Goal: Task Accomplishment & Management: Manage account settings

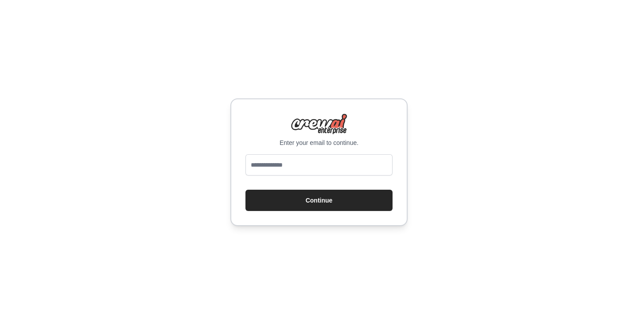
click at [0, 323] on com-1password-button at bounding box center [0, 324] width 0 height 0
click at [336, 167] on input "email" at bounding box center [318, 164] width 147 height 21
click at [276, 166] on input "email" at bounding box center [318, 164] width 147 height 21
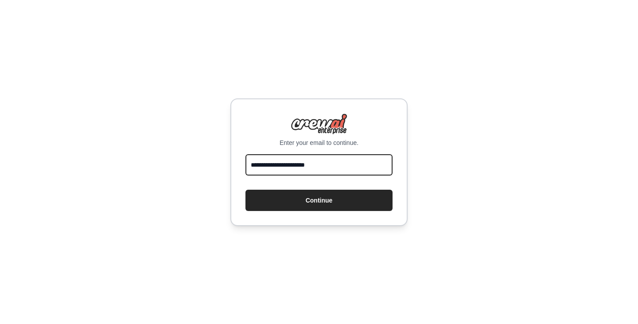
type input "**********"
click at [245, 190] on button "Continue" at bounding box center [318, 200] width 147 height 21
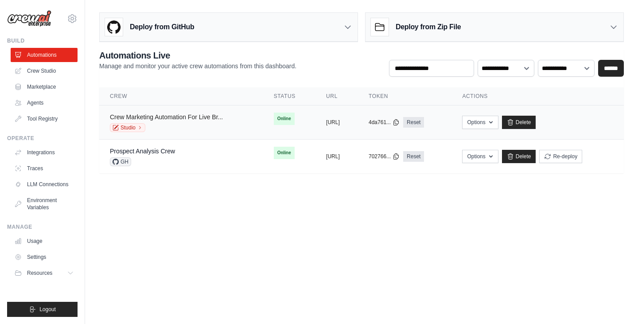
click at [170, 118] on link "Crew Marketing Automation For Live Br..." at bounding box center [166, 116] width 113 height 7
click at [178, 155] on div "Prospect Analysis Crew GH" at bounding box center [181, 156] width 143 height 19
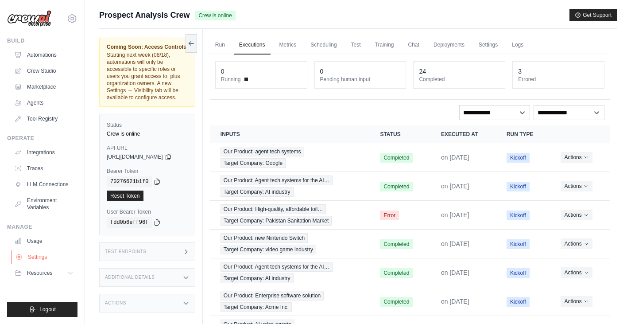
click at [37, 252] on link "Settings" at bounding box center [45, 257] width 67 height 14
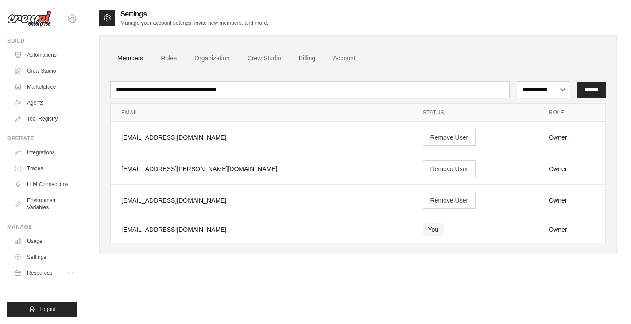
click at [308, 63] on link "Billing" at bounding box center [307, 59] width 31 height 24
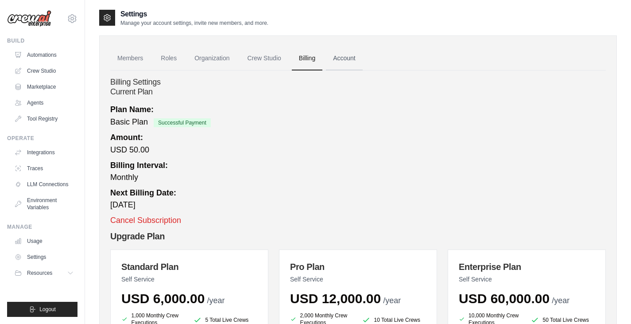
click at [349, 60] on link "Account" at bounding box center [344, 59] width 37 height 24
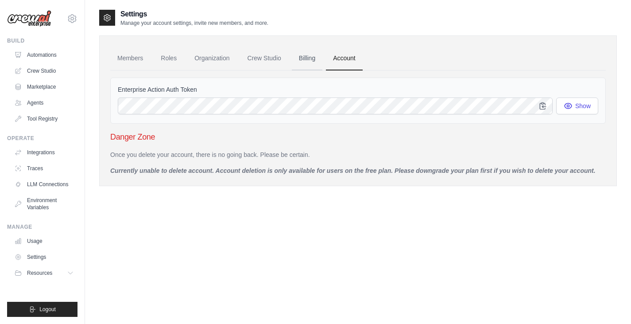
click at [308, 57] on link "Billing" at bounding box center [307, 59] width 31 height 24
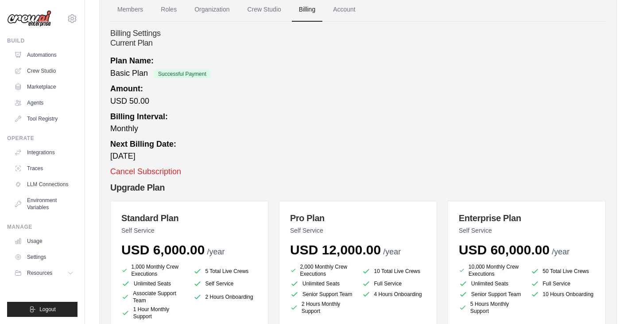
scroll to position [31, 0]
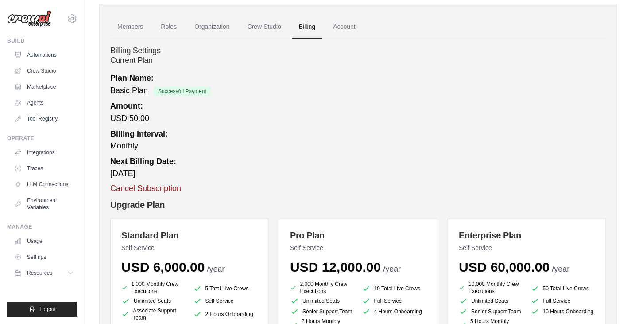
click at [156, 189] on button "Cancel Subscription" at bounding box center [145, 189] width 71 height 12
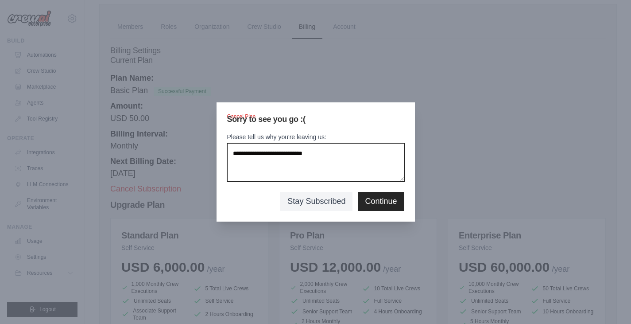
click at [324, 163] on textarea "Please tell us why you're leaving us:" at bounding box center [315, 162] width 177 height 38
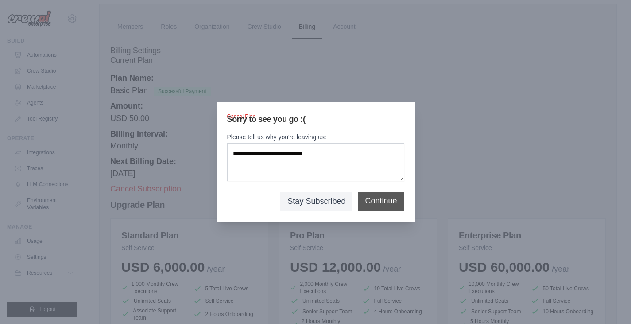
click at [374, 199] on button "Continue" at bounding box center [381, 201] width 32 height 12
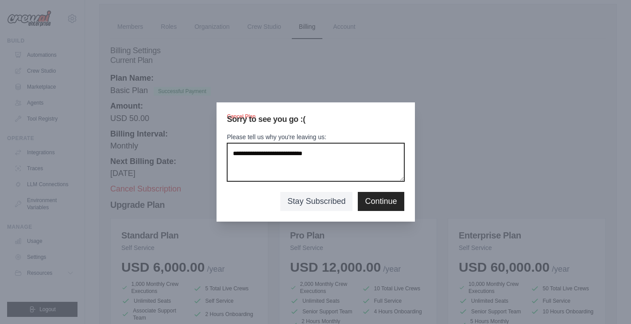
click at [344, 158] on textarea "Please tell us why you're leaving us:" at bounding box center [315, 162] width 177 height 38
type textarea "*"
type textarea "**********"
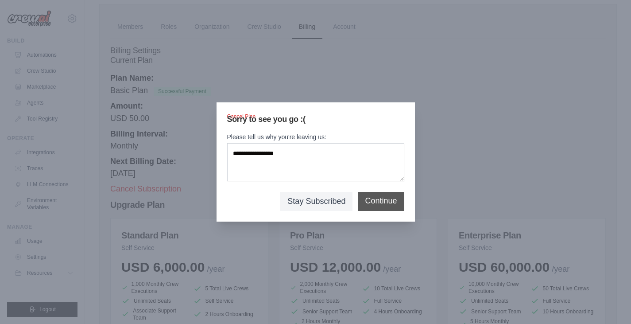
click at [378, 203] on button "Continue" at bounding box center [381, 201] width 32 height 12
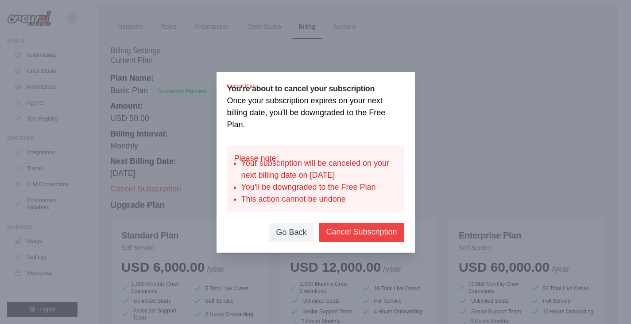
click at [362, 232] on button "Cancel Subscription" at bounding box center [361, 232] width 71 height 12
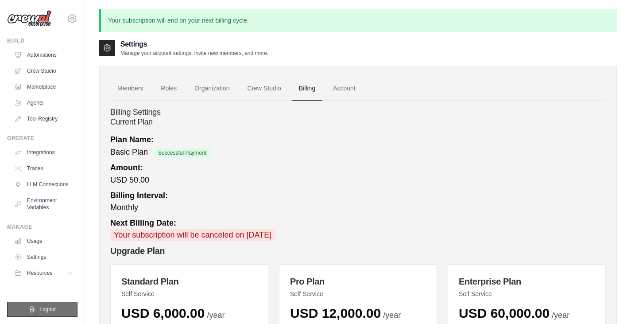
click at [41, 312] on span "Logout" at bounding box center [47, 309] width 16 height 7
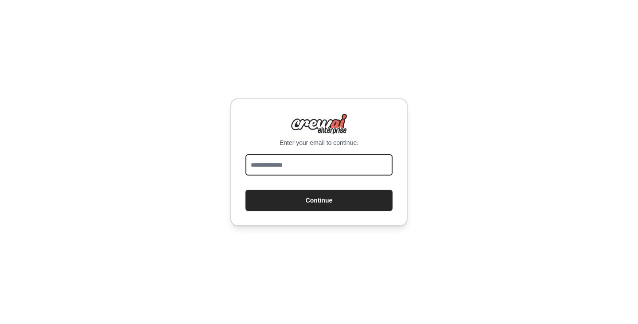
click at [295, 167] on input "email" at bounding box center [318, 164] width 147 height 21
drag, startPoint x: 295, startPoint y: 167, endPoint x: 314, endPoint y: 186, distance: 26.6
click at [314, 186] on form "Continue" at bounding box center [318, 182] width 147 height 57
type input "**********"
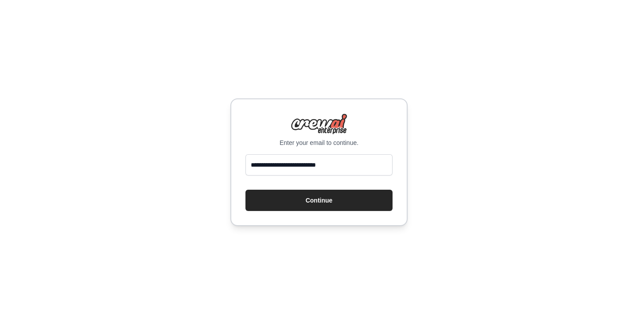
click at [439, 199] on div "**********" at bounding box center [319, 162] width 638 height 324
click at [358, 199] on button "Continue" at bounding box center [318, 200] width 147 height 21
